Goal: Task Accomplishment & Management: Use online tool/utility

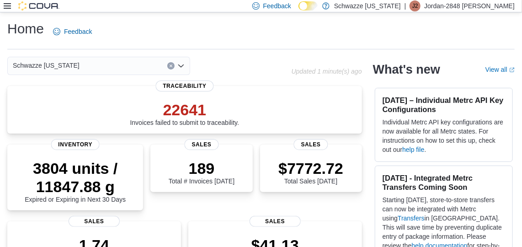
click at [5, 8] on icon at bounding box center [7, 5] width 7 height 5
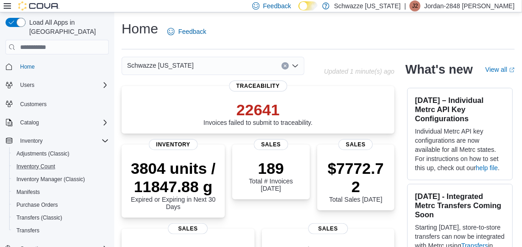
scroll to position [116, 0]
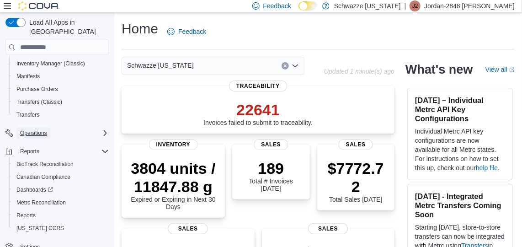
click at [40, 129] on span "Operations" at bounding box center [33, 132] width 27 height 7
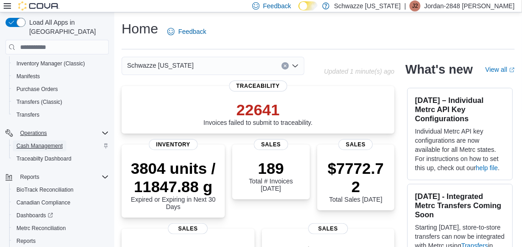
click at [42, 142] on span "Cash Management" at bounding box center [39, 145] width 46 height 7
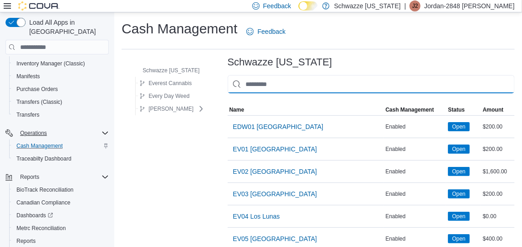
click at [284, 86] on input "This is a search bar. As you type, the results lower in the page will automatic…" at bounding box center [371, 84] width 287 height 18
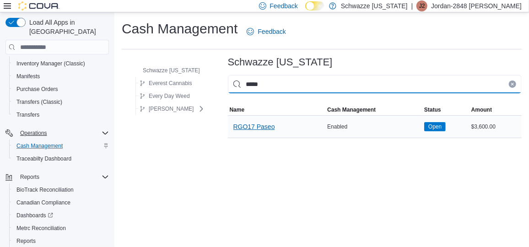
type input "*****"
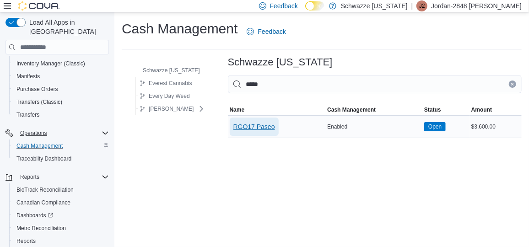
click at [255, 126] on span "RGO17 Paseo" at bounding box center [254, 126] width 42 height 9
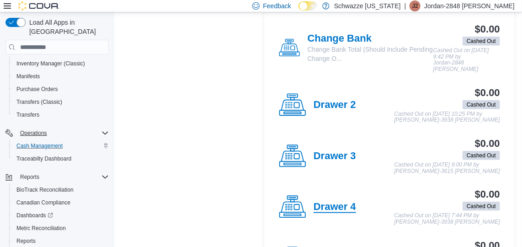
click at [329, 201] on h4 "Drawer 4" at bounding box center [335, 207] width 43 height 12
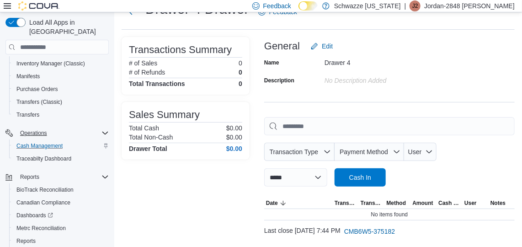
scroll to position [56, 0]
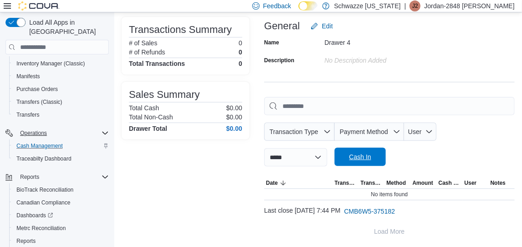
click at [371, 155] on span "Cash In" at bounding box center [360, 156] width 22 height 9
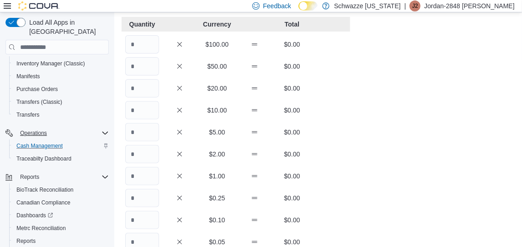
click at [144, 54] on div "Quantity Currency Total $100.00 $0.00 $50.00 $0.00 $20.00 $0.00 $10.00 $0.00 $5…" at bounding box center [236, 221] width 229 height 409
click at [144, 48] on input "Quantity" at bounding box center [142, 44] width 34 height 18
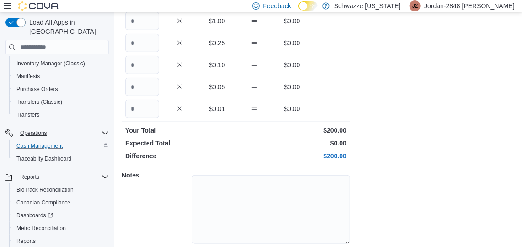
scroll to position [242, 0]
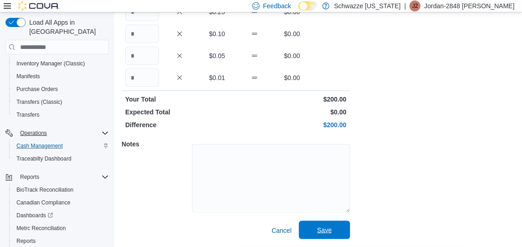
type input "*"
click at [330, 226] on span "Save" at bounding box center [324, 230] width 15 height 9
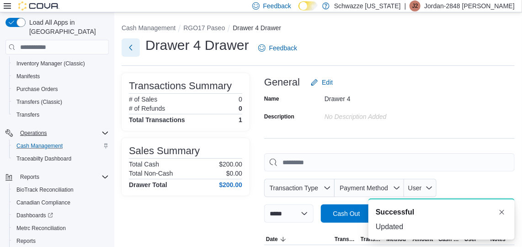
click at [130, 52] on button "Next" at bounding box center [131, 47] width 18 height 18
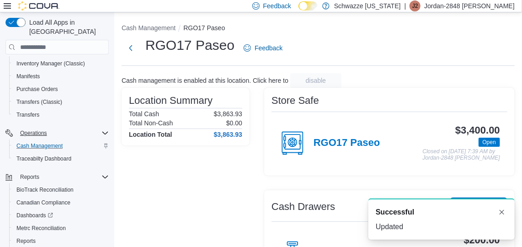
click at [7, 5] on icon at bounding box center [7, 5] width 7 height 5
